Goal: Information Seeking & Learning: Learn about a topic

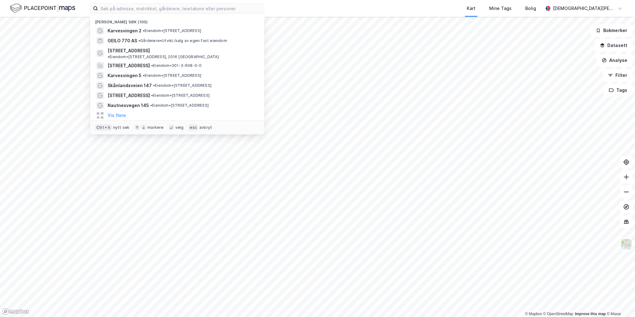
click at [127, 10] on input at bounding box center [181, 8] width 166 height 9
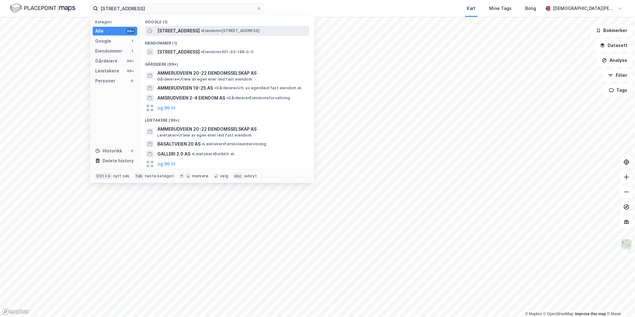
type input "[STREET_ADDRESS]"
click at [210, 30] on span "• Eiendom • [STREET_ADDRESS]" at bounding box center [230, 30] width 58 height 5
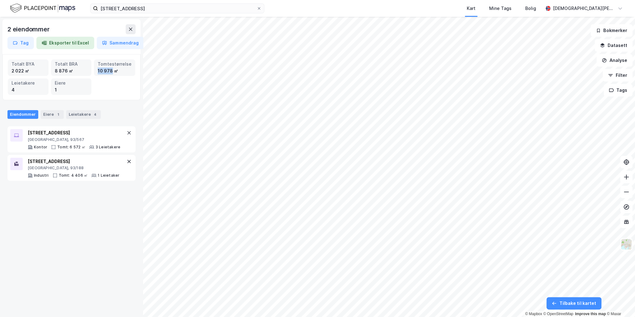
drag, startPoint x: 99, startPoint y: 71, endPoint x: 112, endPoint y: 71, distance: 13.1
click at [112, 71] on div "10 978 ㎡" at bounding box center [115, 70] width 34 height 7
